Goal: Book appointment/travel/reservation

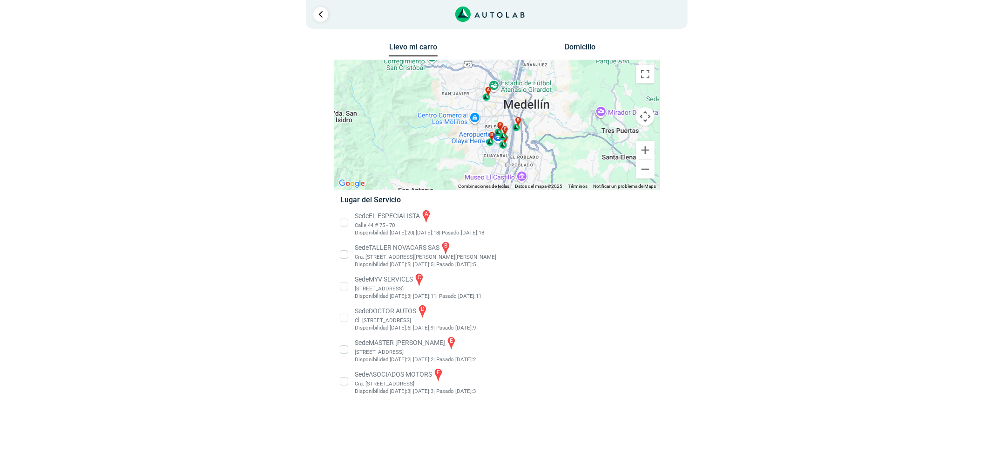
click at [414, 347] on li "Sede MASTER MOTRIZ e [STREET_ADDRESS]" at bounding box center [496, 349] width 326 height 28
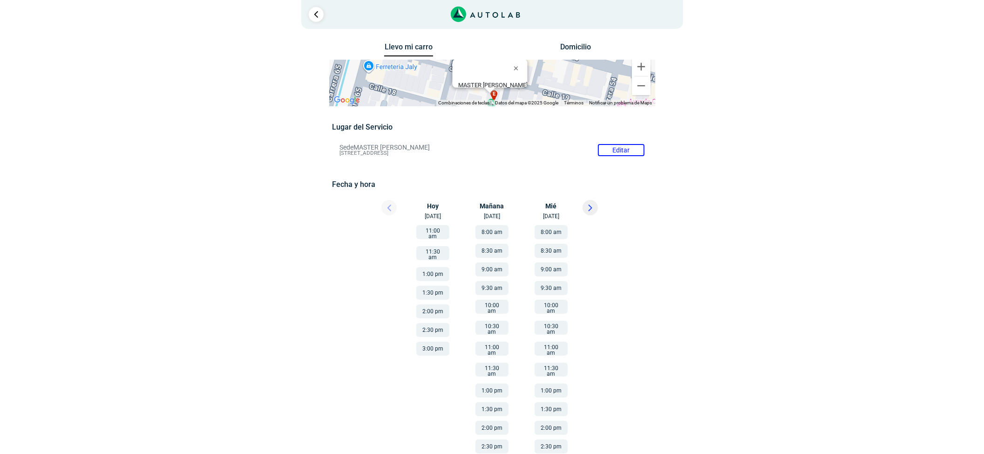
click at [592, 213] on button at bounding box center [590, 207] width 15 height 15
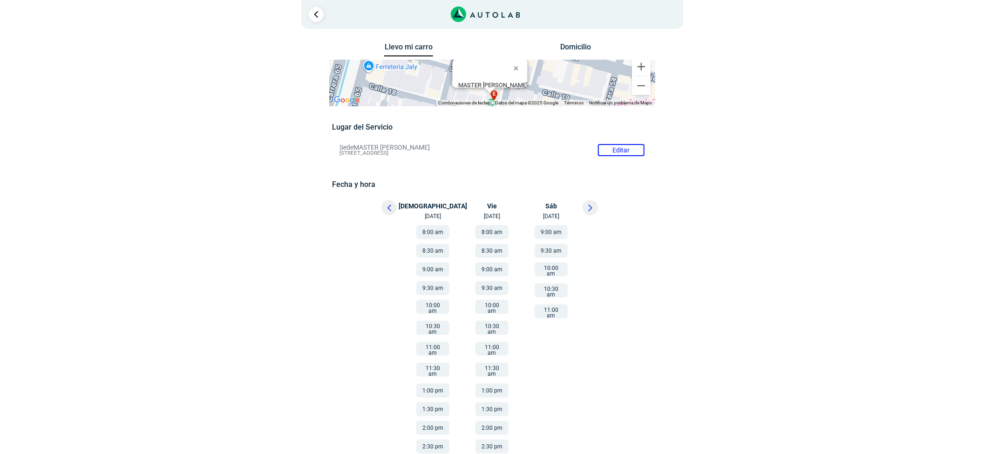
click at [392, 209] on button at bounding box center [388, 207] width 15 height 15
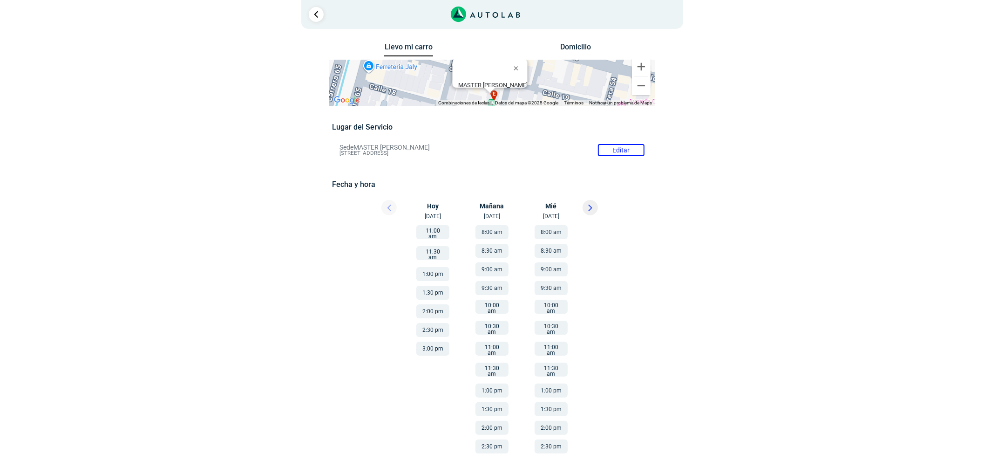
click at [587, 211] on button at bounding box center [590, 207] width 15 height 15
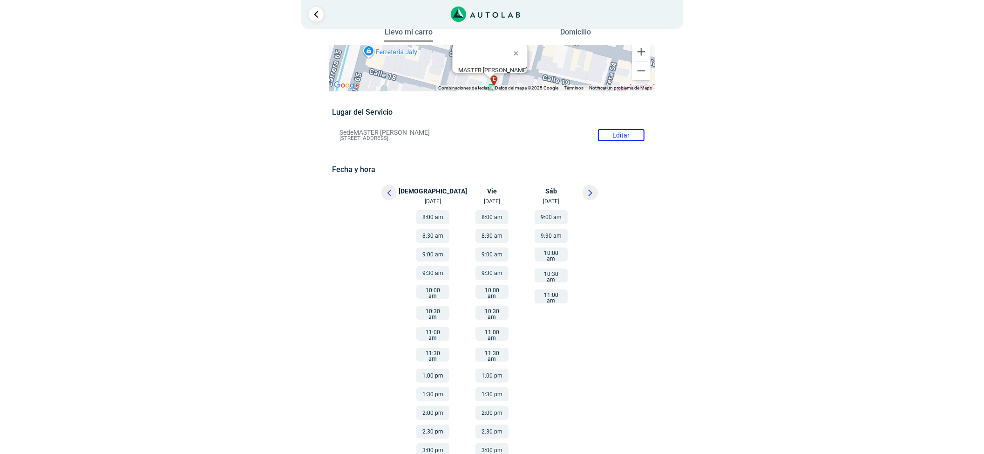
scroll to position [21, 0]
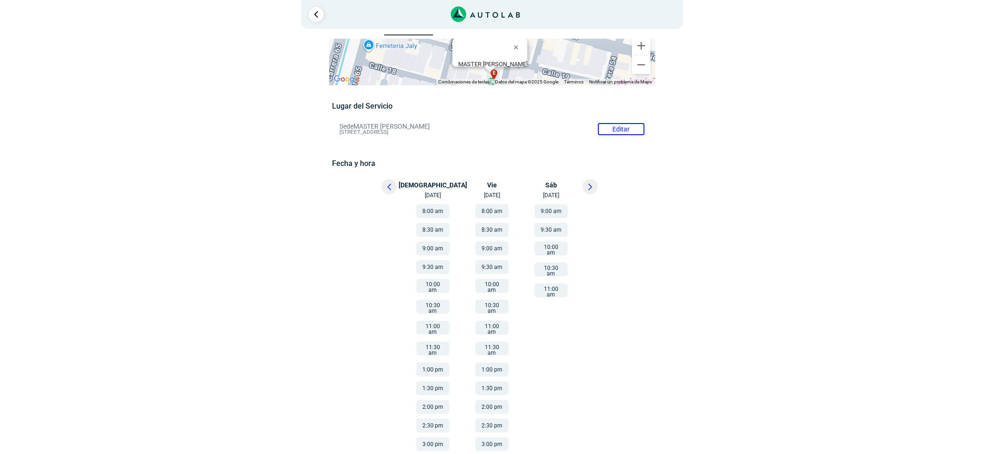
click at [382, 189] on button at bounding box center [388, 186] width 15 height 15
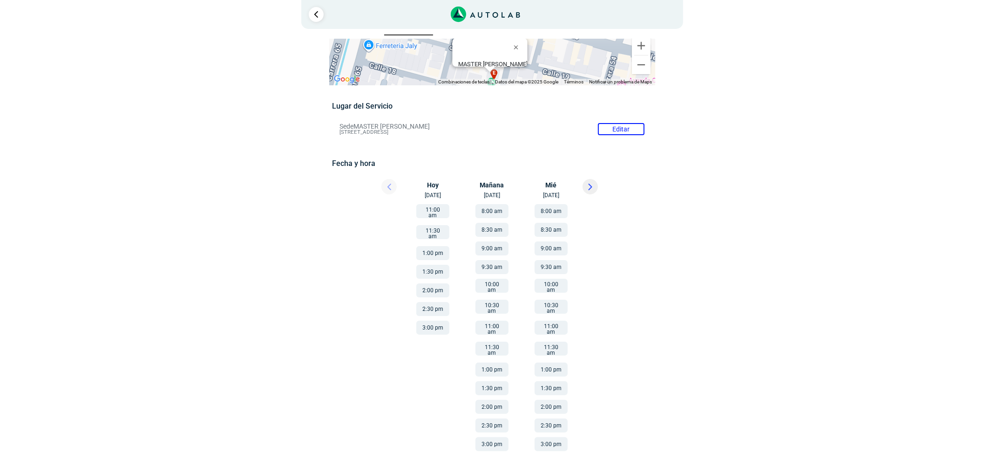
click at [559, 215] on button "8:00 am" at bounding box center [551, 211] width 33 height 14
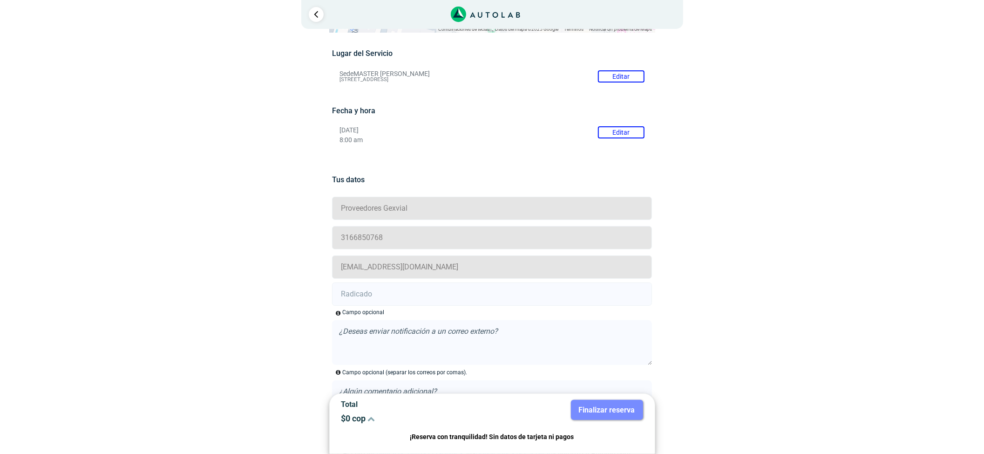
scroll to position [169, 0]
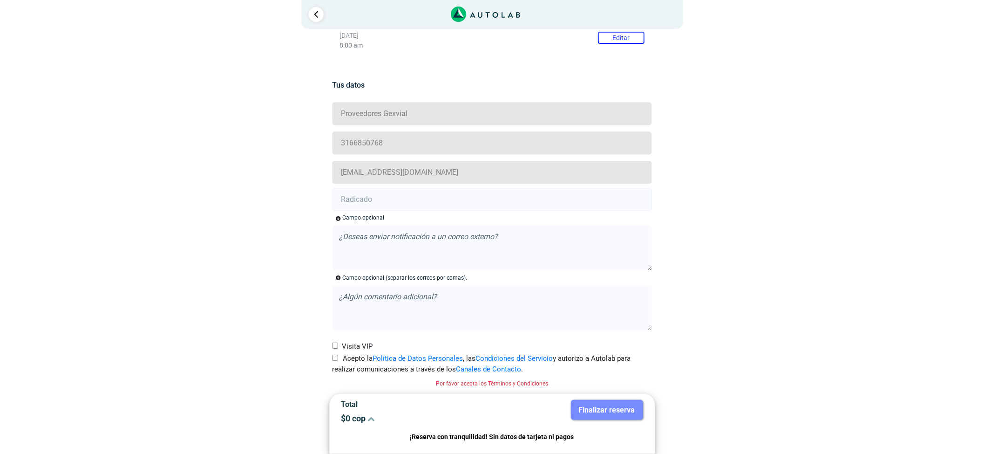
click at [335, 351] on label "Visita VIP" at bounding box center [352, 346] width 41 height 11
click at [335, 348] on input "Visita VIP" at bounding box center [335, 345] width 6 height 6
checkbox input "true"
click at [336, 360] on input "Acepto la Política de Datos Personales , las Condiciones del Servicio y autoriz…" at bounding box center [335, 357] width 6 height 6
checkbox input "true"
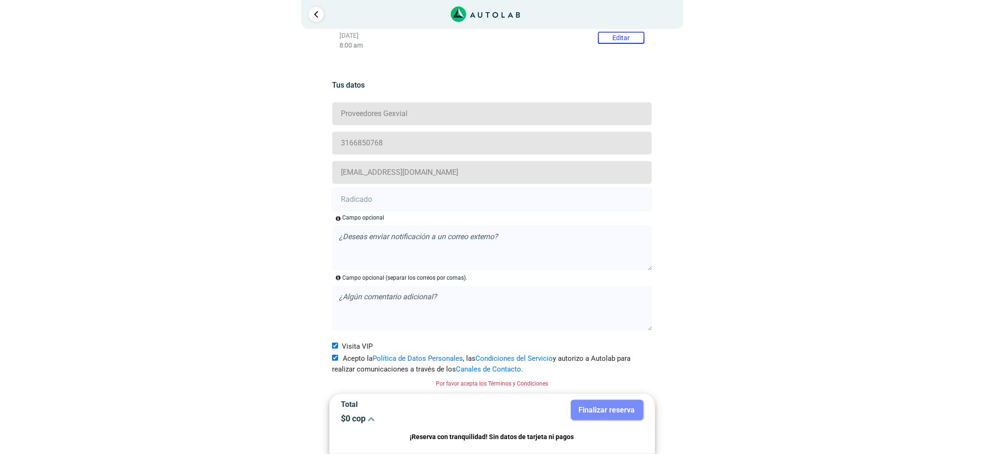
scroll to position [156, 0]
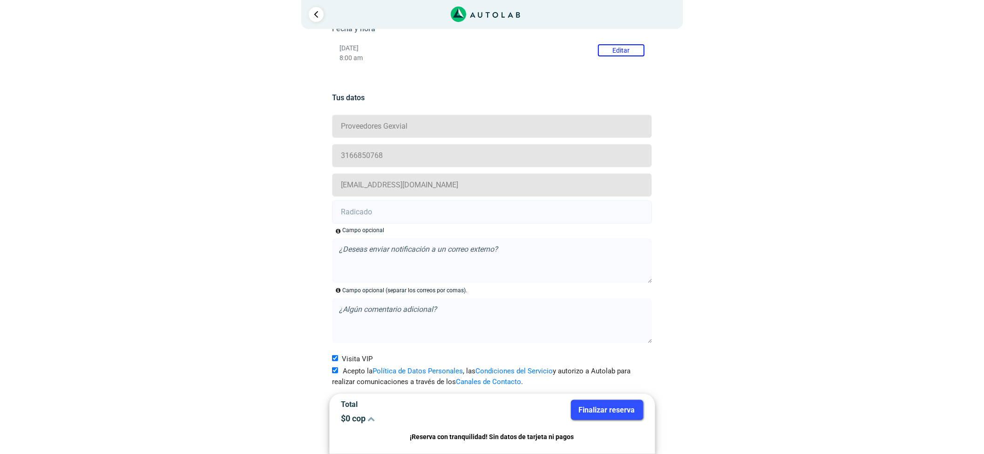
click at [336, 351] on div "Visita VIP" at bounding box center [492, 356] width 334 height 20
click at [336, 356] on input "Visita VIP" at bounding box center [335, 358] width 6 height 6
checkbox input "false"
click at [446, 227] on div "Campo opcional" at bounding box center [494, 230] width 316 height 8
click at [427, 205] on input "text" at bounding box center [492, 211] width 320 height 23
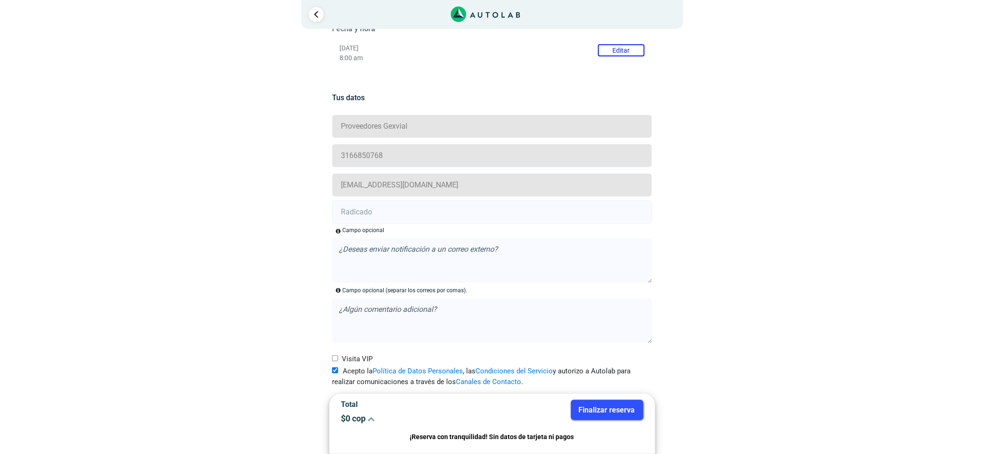
paste input "21007136"
type input "21007136"
click at [623, 407] on button "Finalizar reserva" at bounding box center [607, 410] width 72 height 20
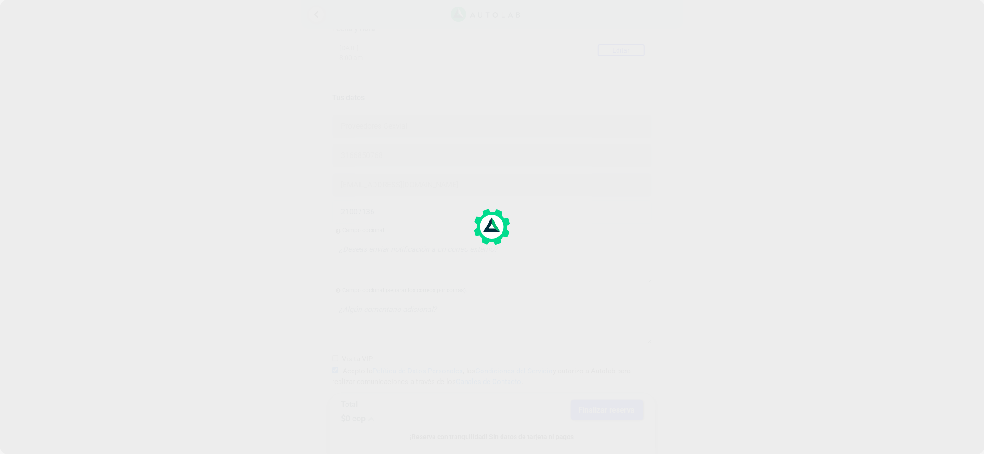
scroll to position [0, 0]
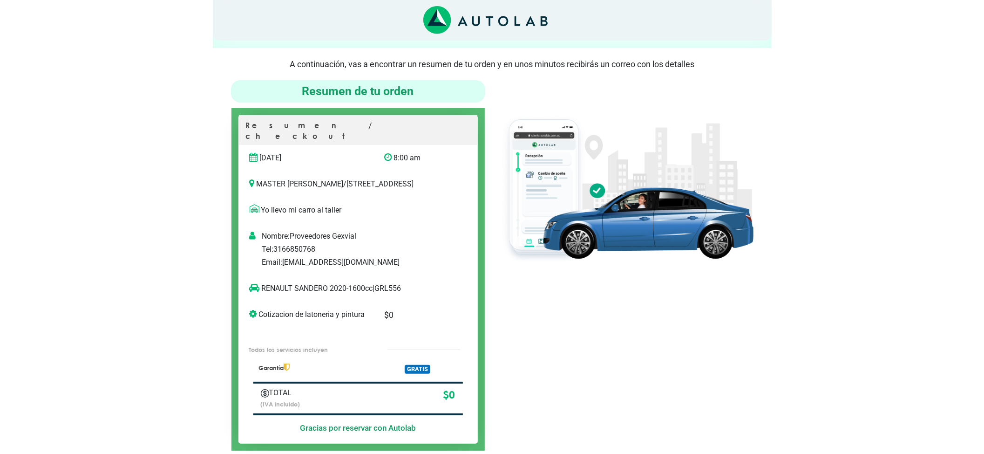
scroll to position [62, 0]
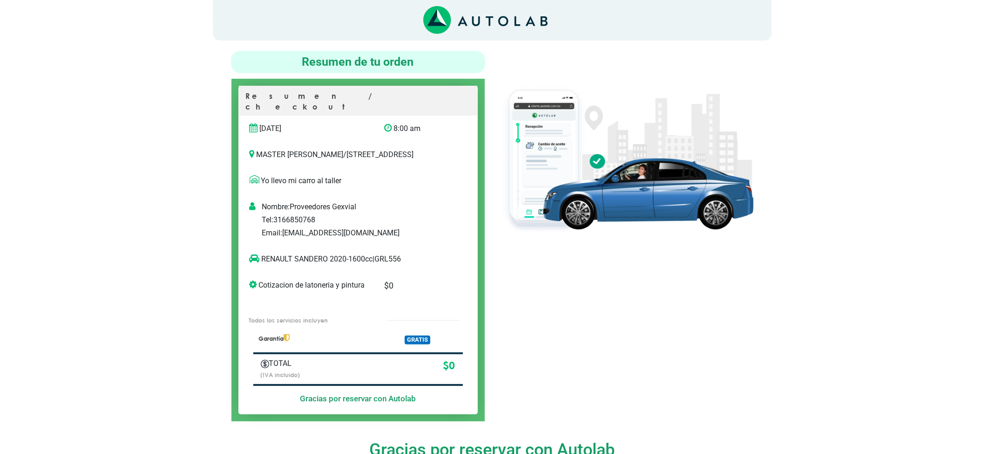
click at [531, 214] on img at bounding box center [626, 158] width 254 height 151
